Goal: Find specific page/section: Find specific page/section

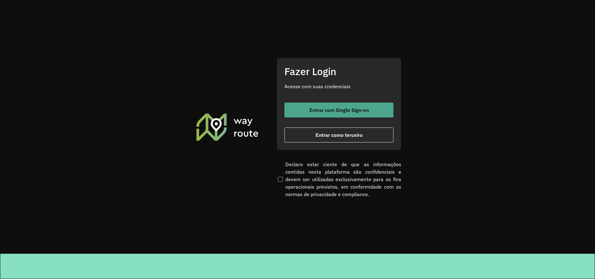
click at [317, 110] on span "Entrar com Single Sign-on" at bounding box center [338, 109] width 59 height 5
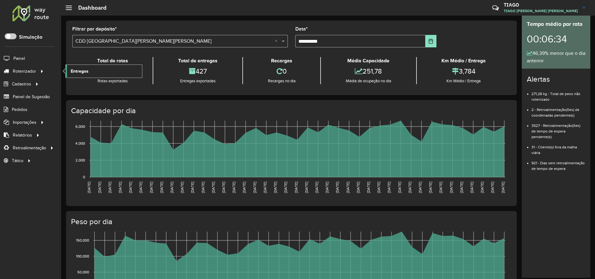
click at [89, 69] on link "Entregas" at bounding box center [104, 71] width 76 height 12
